Goal: Task Accomplishment & Management: Use online tool/utility

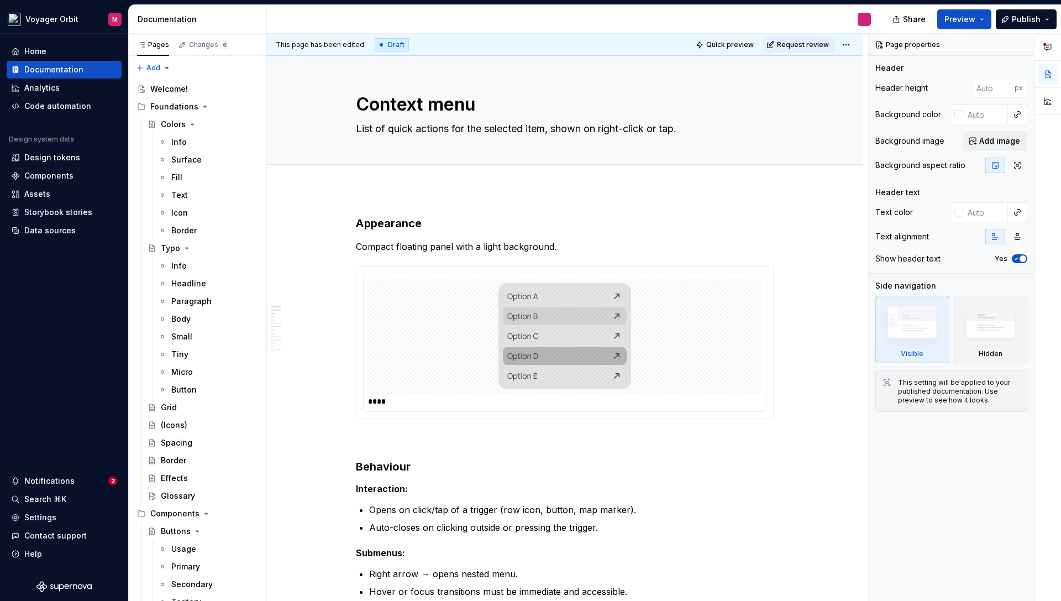
scroll to position [644, 0]
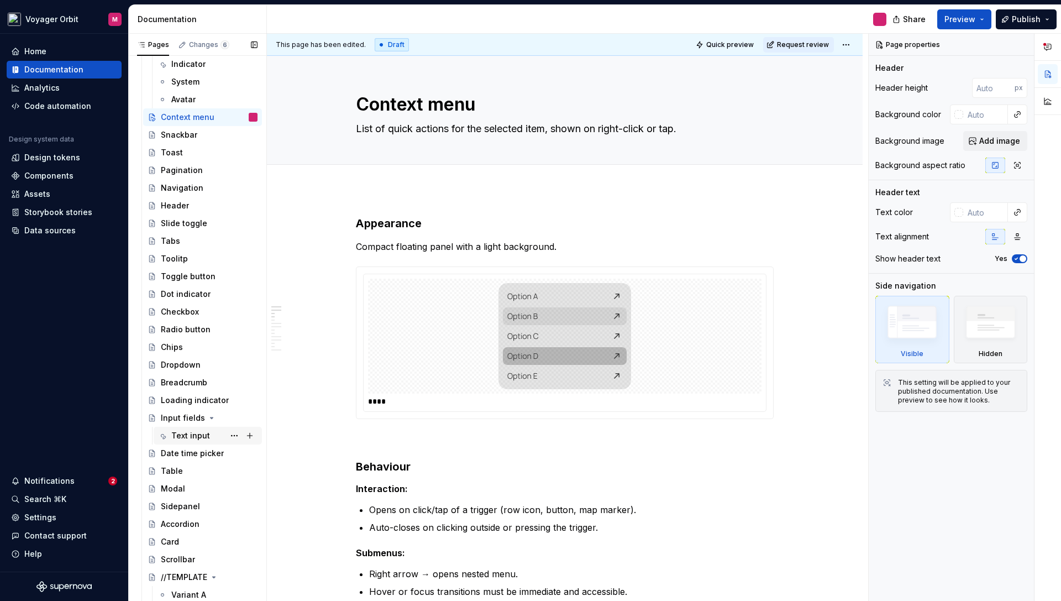
click at [186, 431] on div "Text input" at bounding box center [190, 435] width 39 height 11
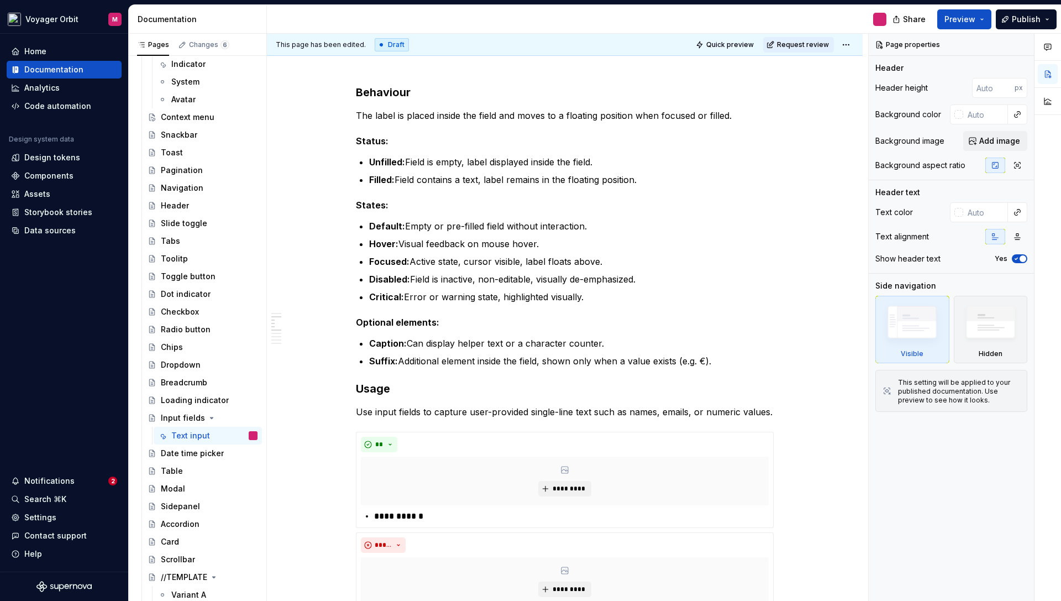
scroll to position [355, 0]
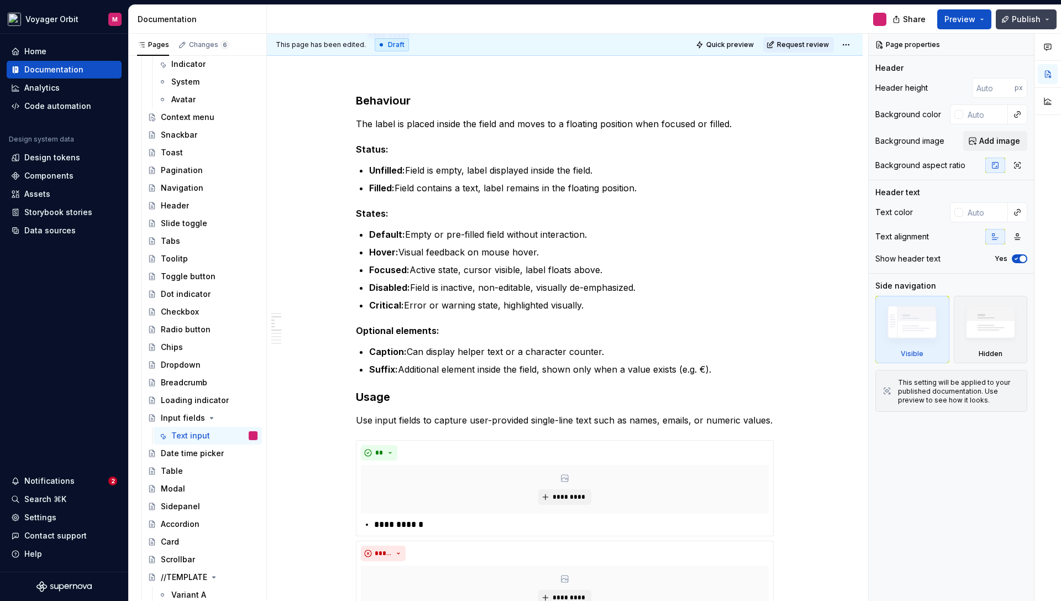
click at [1026, 20] on span "Publish" at bounding box center [1026, 19] width 29 height 11
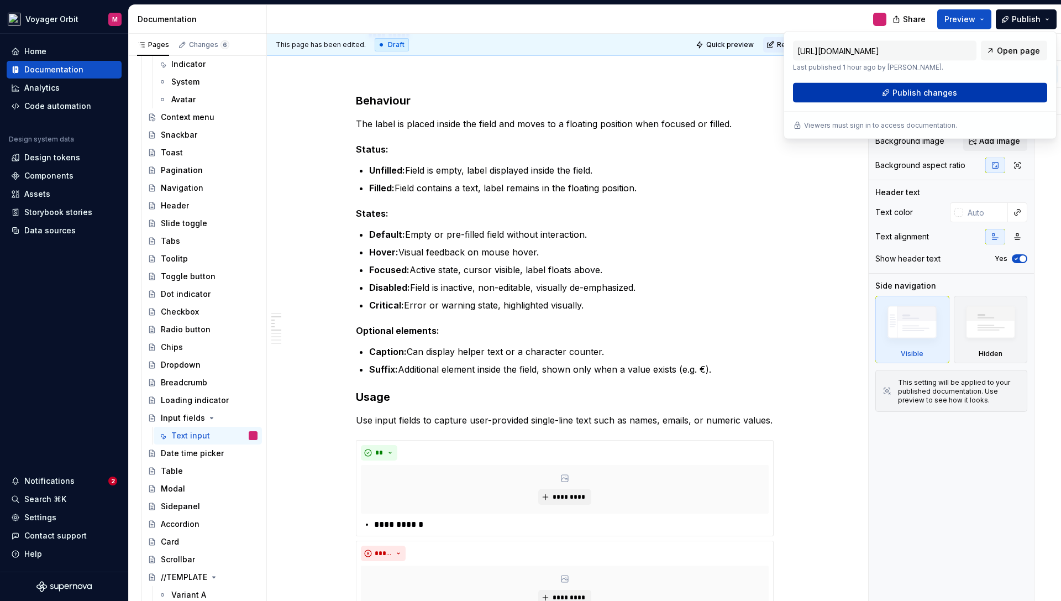
click at [935, 90] on span "Publish changes" at bounding box center [925, 92] width 65 height 11
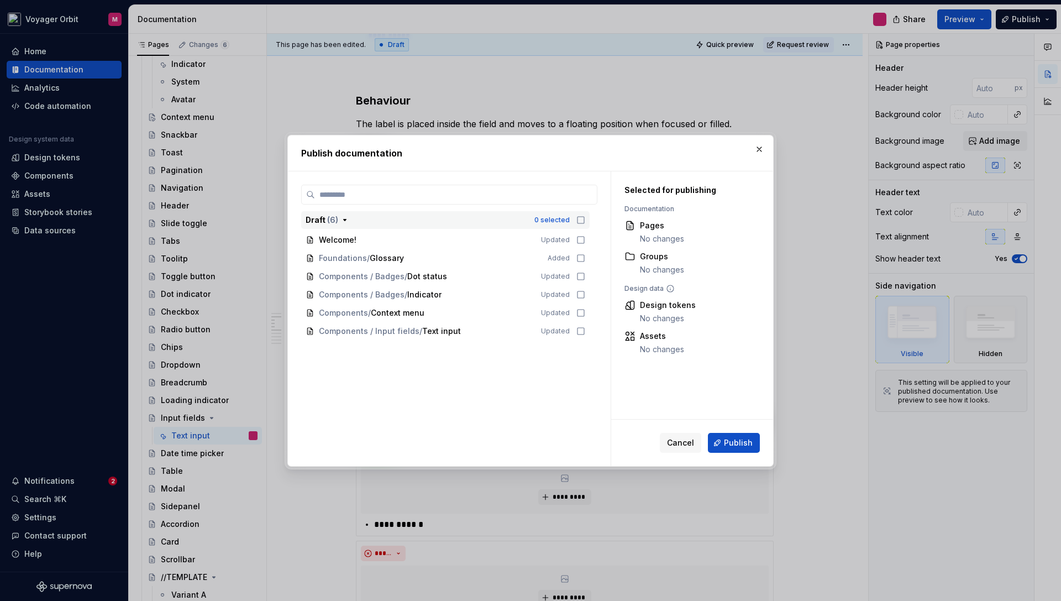
click at [343, 217] on icon "button" at bounding box center [344, 220] width 9 height 9
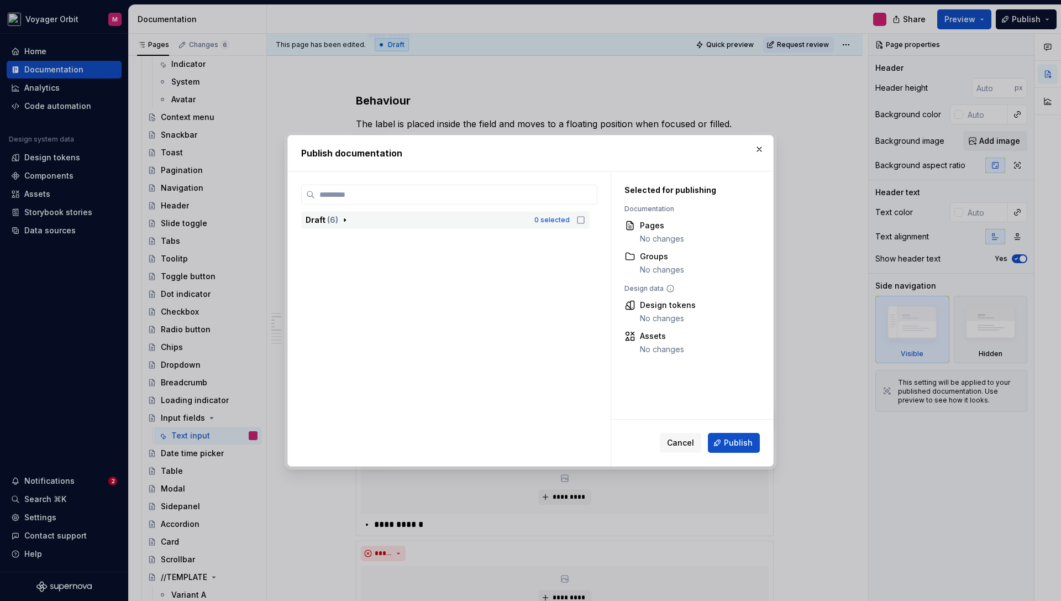
click at [344, 220] on icon "button" at bounding box center [344, 219] width 1 height 3
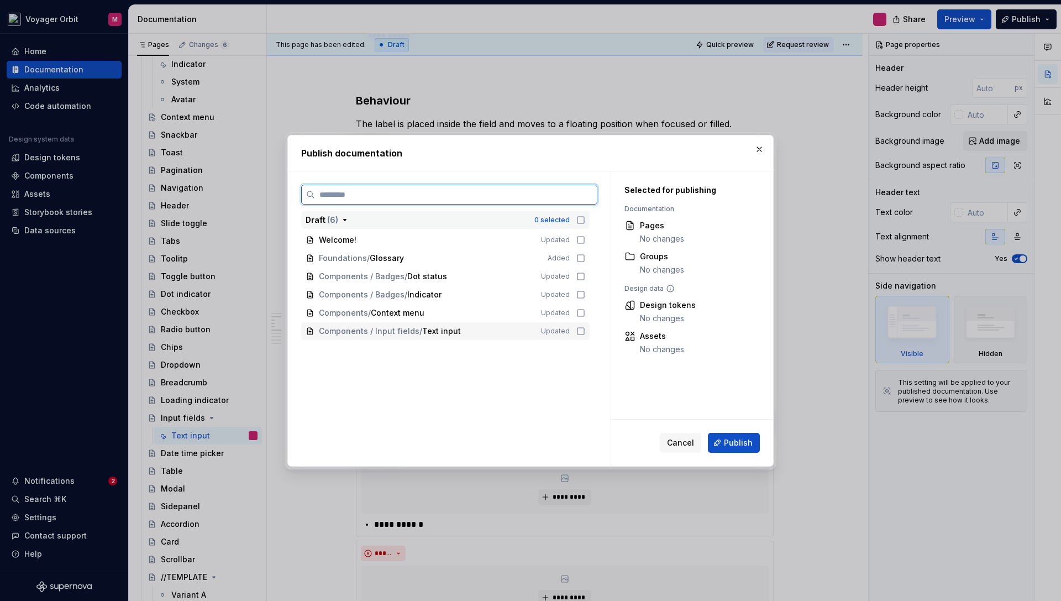
click at [585, 331] on icon at bounding box center [580, 331] width 9 height 9
click at [741, 444] on span "Publish" at bounding box center [738, 442] width 29 height 11
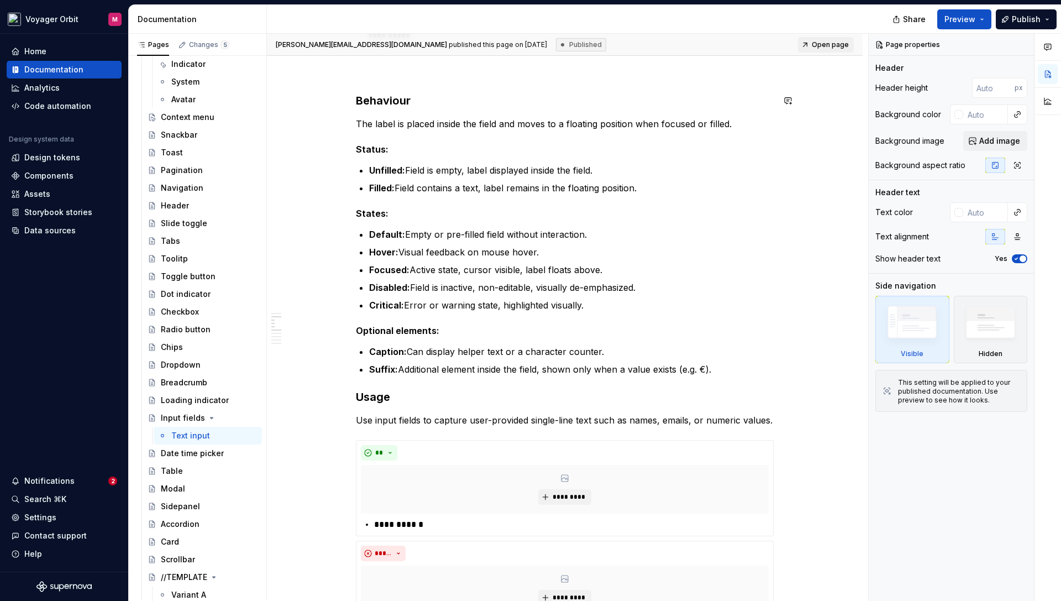
type textarea "*"
